Goal: Find specific page/section: Find specific page/section

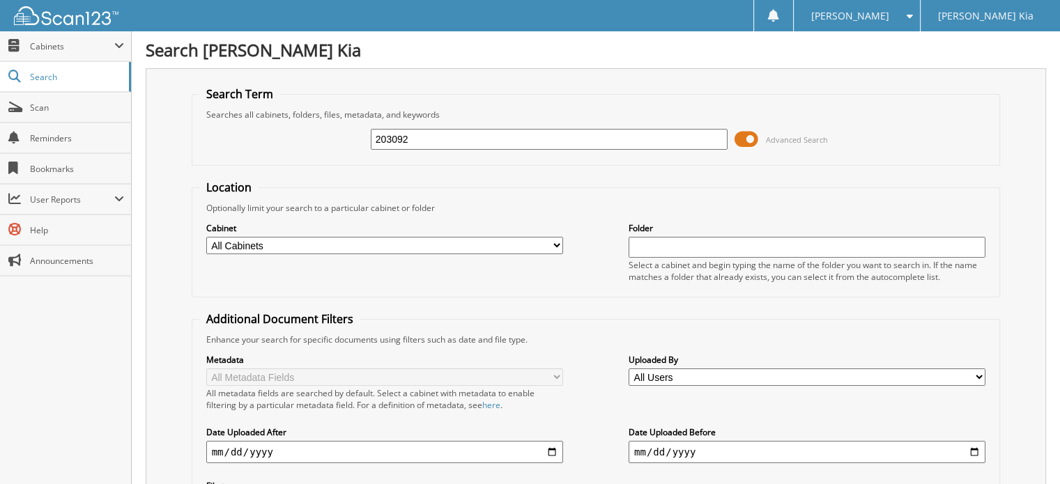
drag, startPoint x: 422, startPoint y: 137, endPoint x: 333, endPoint y: 132, distance: 88.7
click at [333, 132] on div "203092 Advanced Search" at bounding box center [596, 140] width 794 height 38
type input "200421"
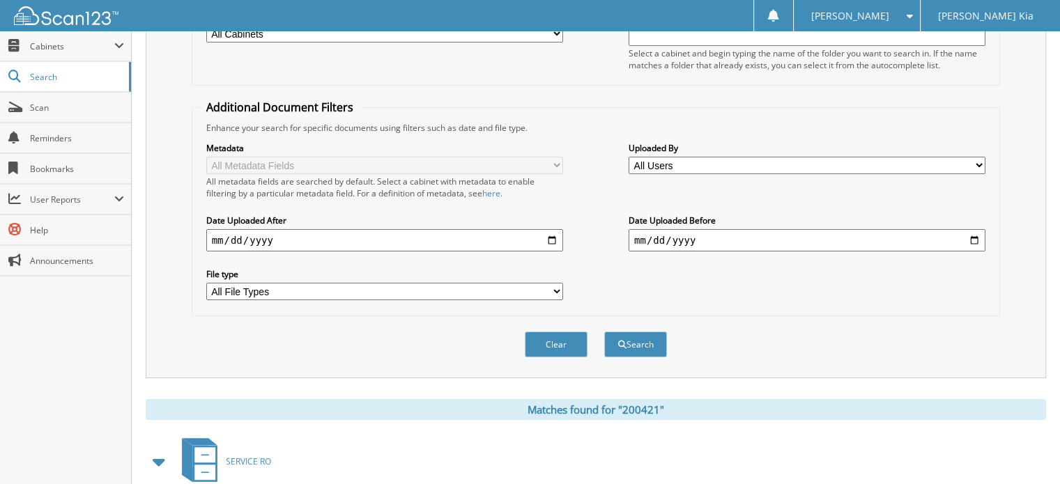
scroll to position [418, 0]
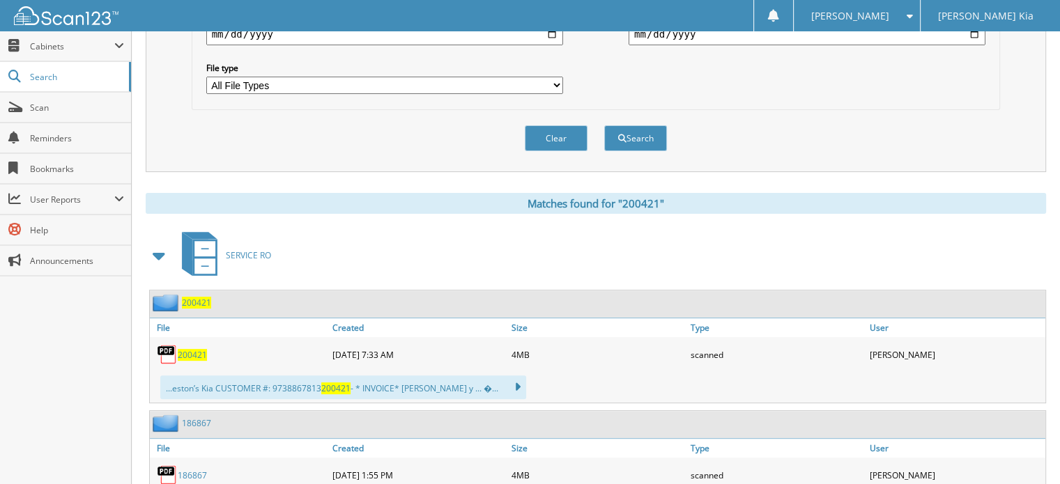
click at [189, 349] on span "200421" at bounding box center [192, 355] width 29 height 12
